Goal: Transaction & Acquisition: Purchase product/service

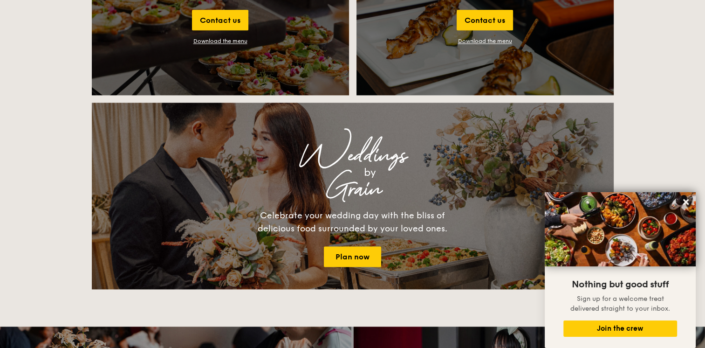
scroll to position [1141, 0]
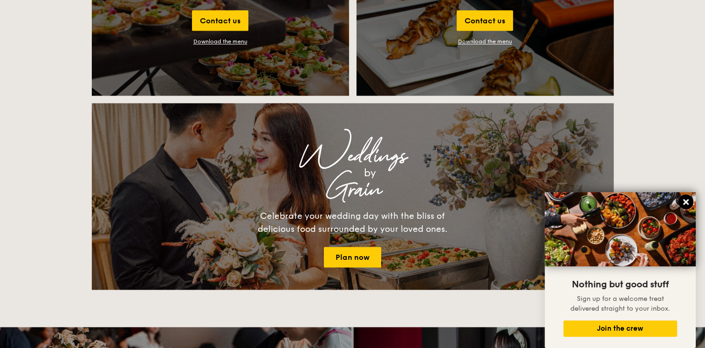
click at [684, 203] on icon at bounding box center [686, 202] width 6 height 6
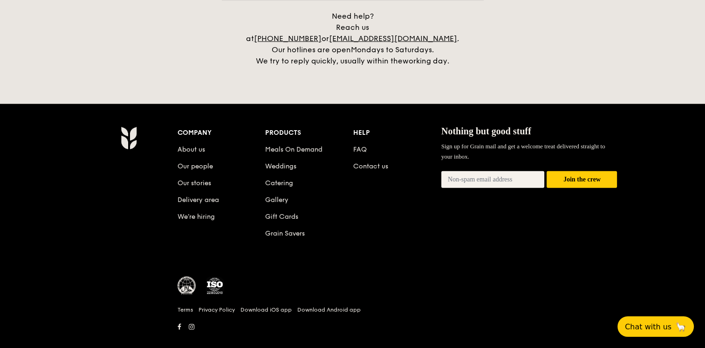
scroll to position [2175, 0]
click at [204, 145] on link "About us" at bounding box center [190, 149] width 27 height 8
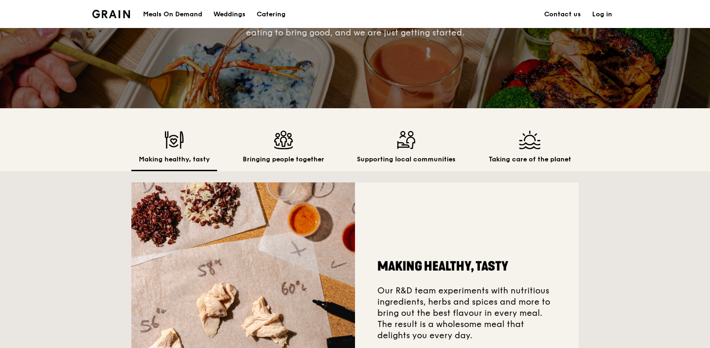
scroll to position [165, 0]
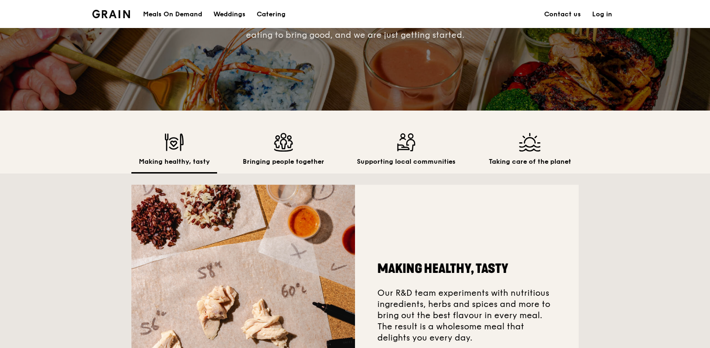
click at [392, 153] on div "Supporting local communities" at bounding box center [406, 153] width 114 height 41
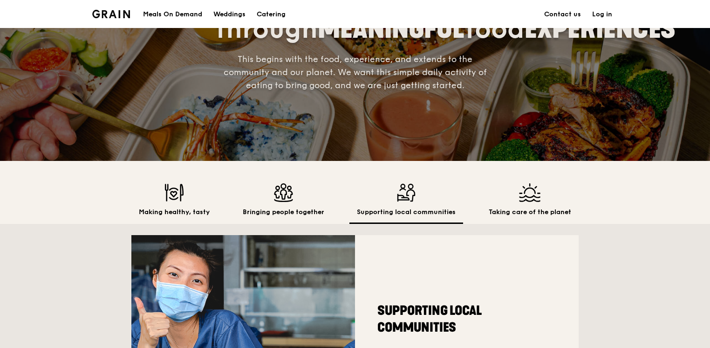
scroll to position [113, 0]
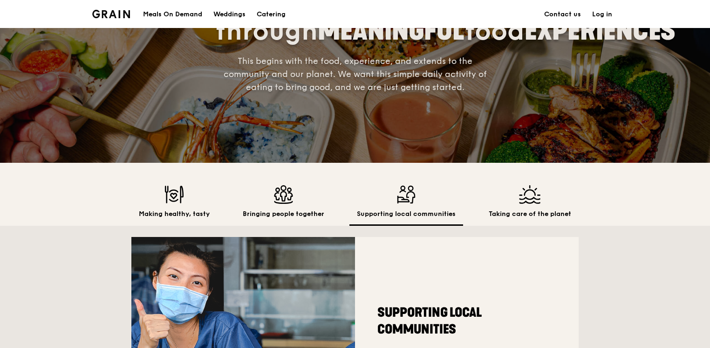
click at [529, 203] on img at bounding box center [530, 194] width 82 height 19
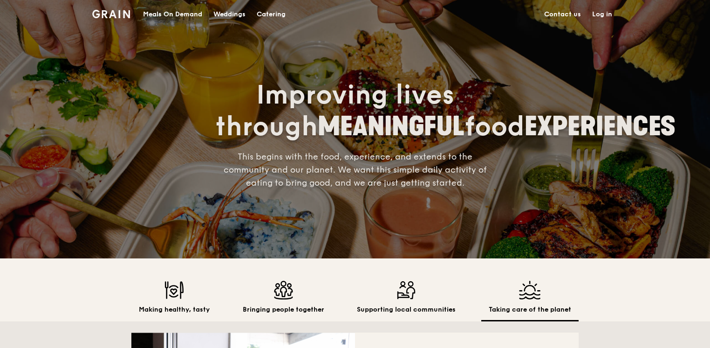
scroll to position [0, 0]
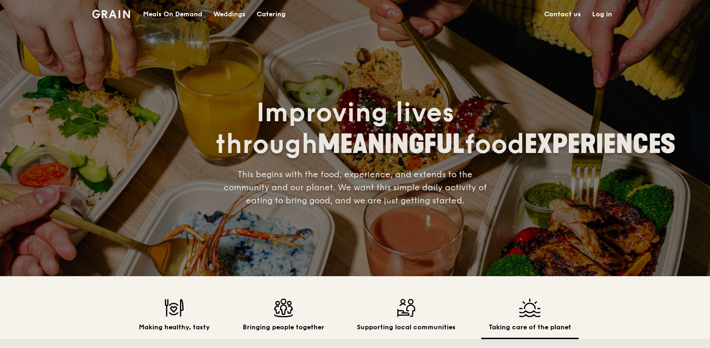
click at [199, 10] on div "Meals On Demand" at bounding box center [172, 14] width 59 height 28
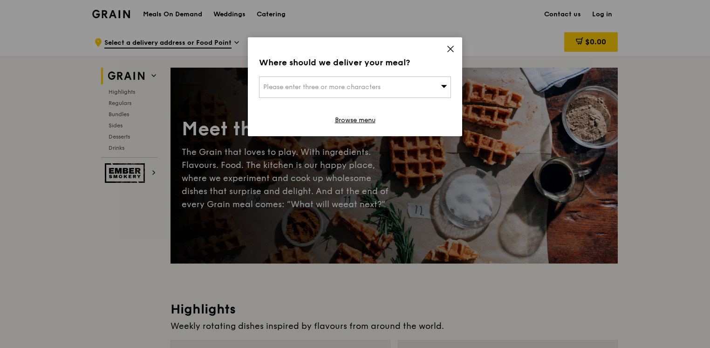
click at [402, 84] on div "Please enter three or more characters" at bounding box center [355, 86] width 192 height 21
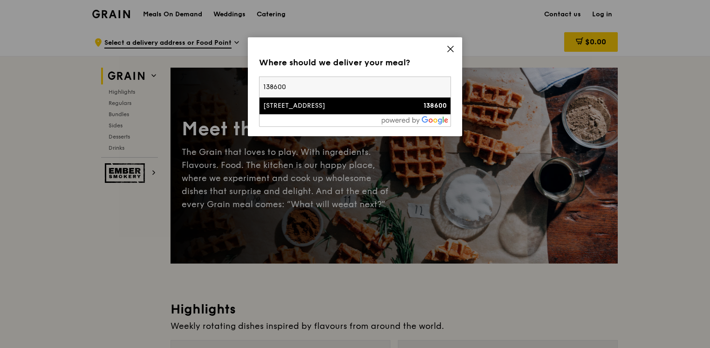
type input "138600"
click at [364, 111] on li "36 College Avenue East 138600" at bounding box center [354, 105] width 191 height 17
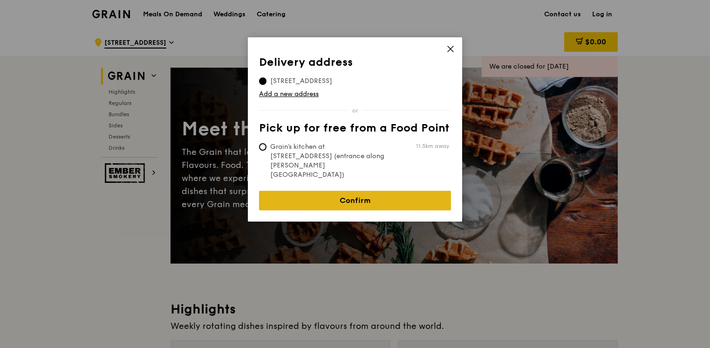
click at [365, 191] on link "Confirm" at bounding box center [355, 201] width 192 height 20
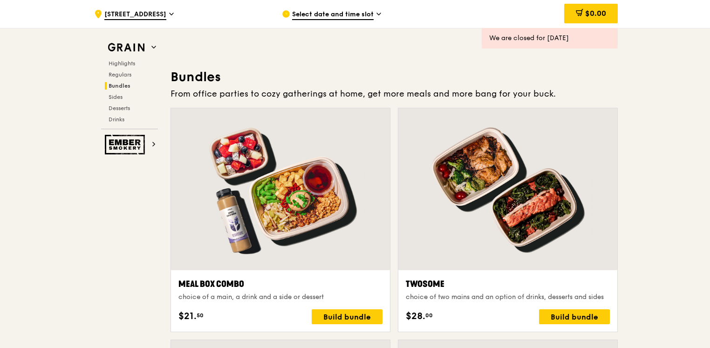
scroll to position [1352, 0]
